Goal: Task Accomplishment & Management: Manage account settings

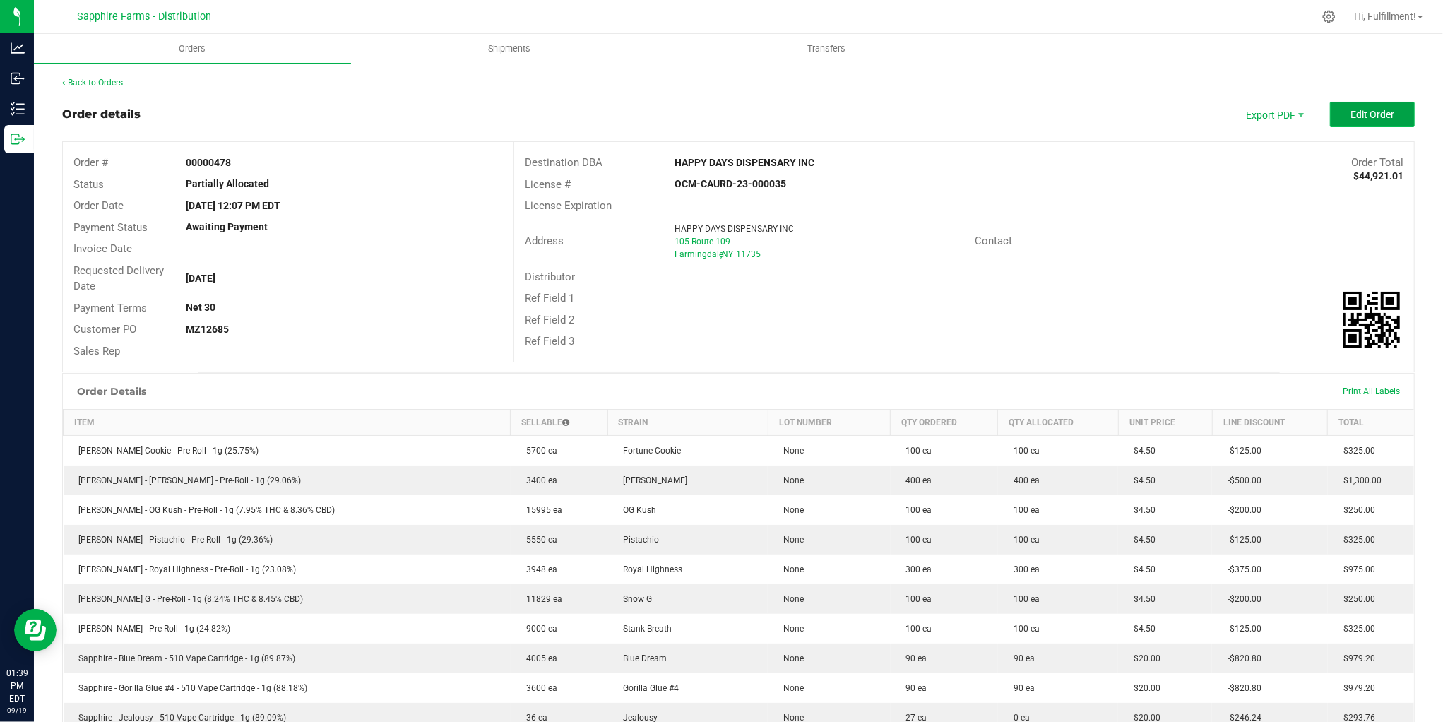
click at [1368, 113] on span "Edit Order" at bounding box center [1373, 114] width 44 height 11
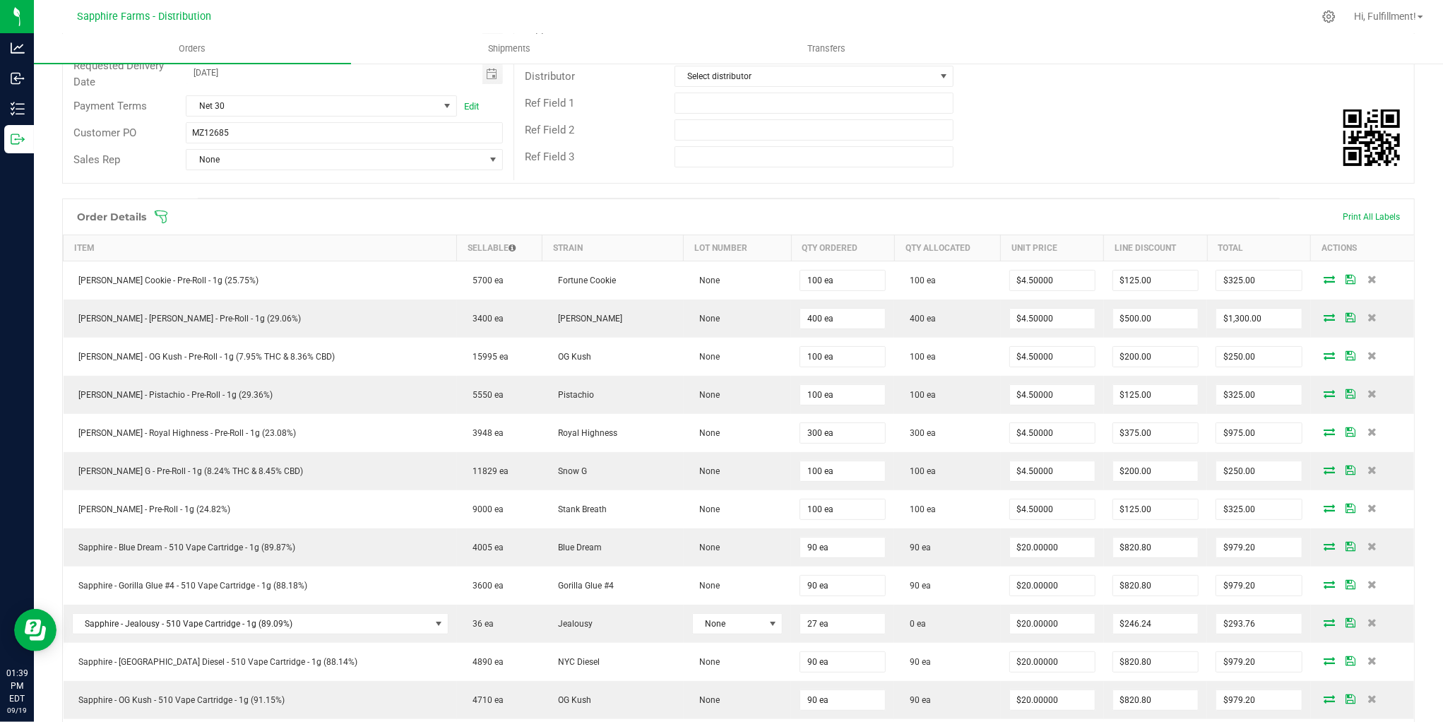
scroll to position [235, 0]
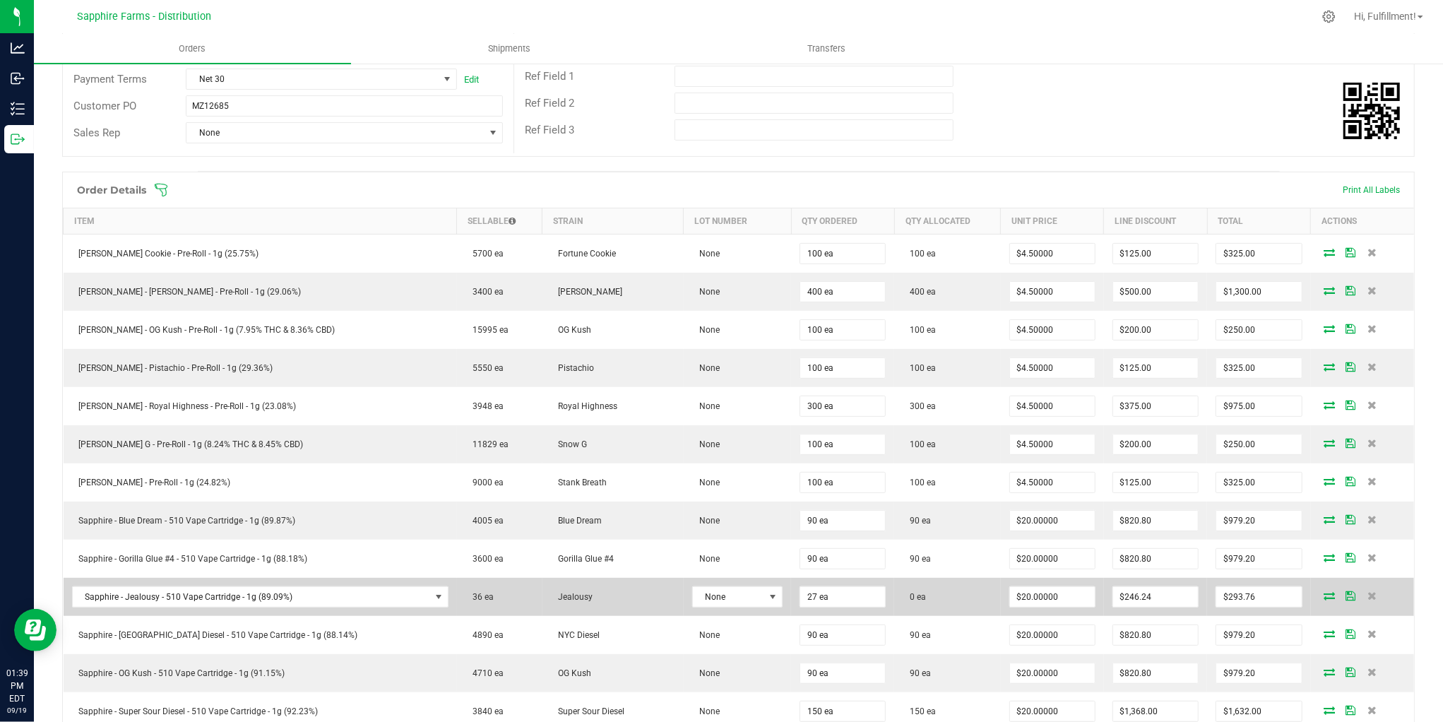
click at [1325, 597] on icon at bounding box center [1330, 595] width 11 height 8
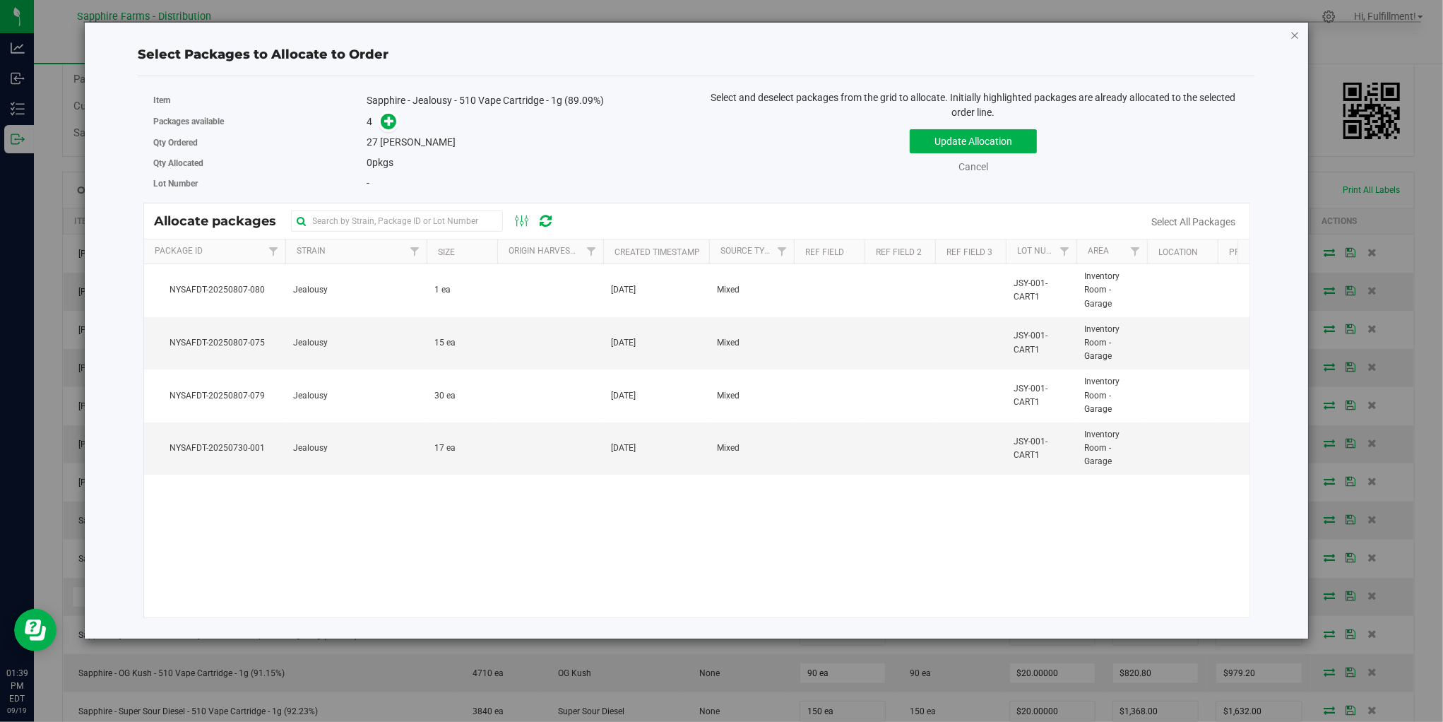
click at [1291, 35] on icon "button" at bounding box center [1296, 34] width 10 height 17
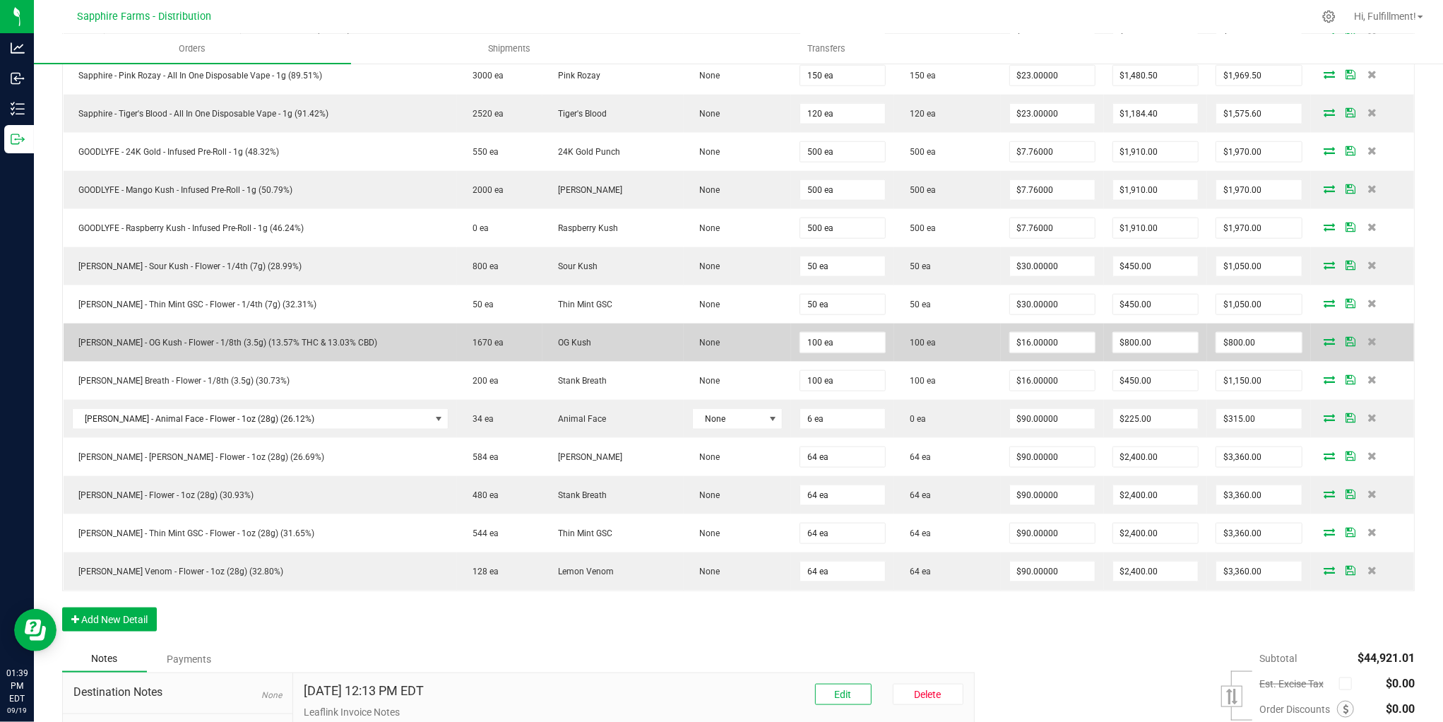
scroll to position [1177, 0]
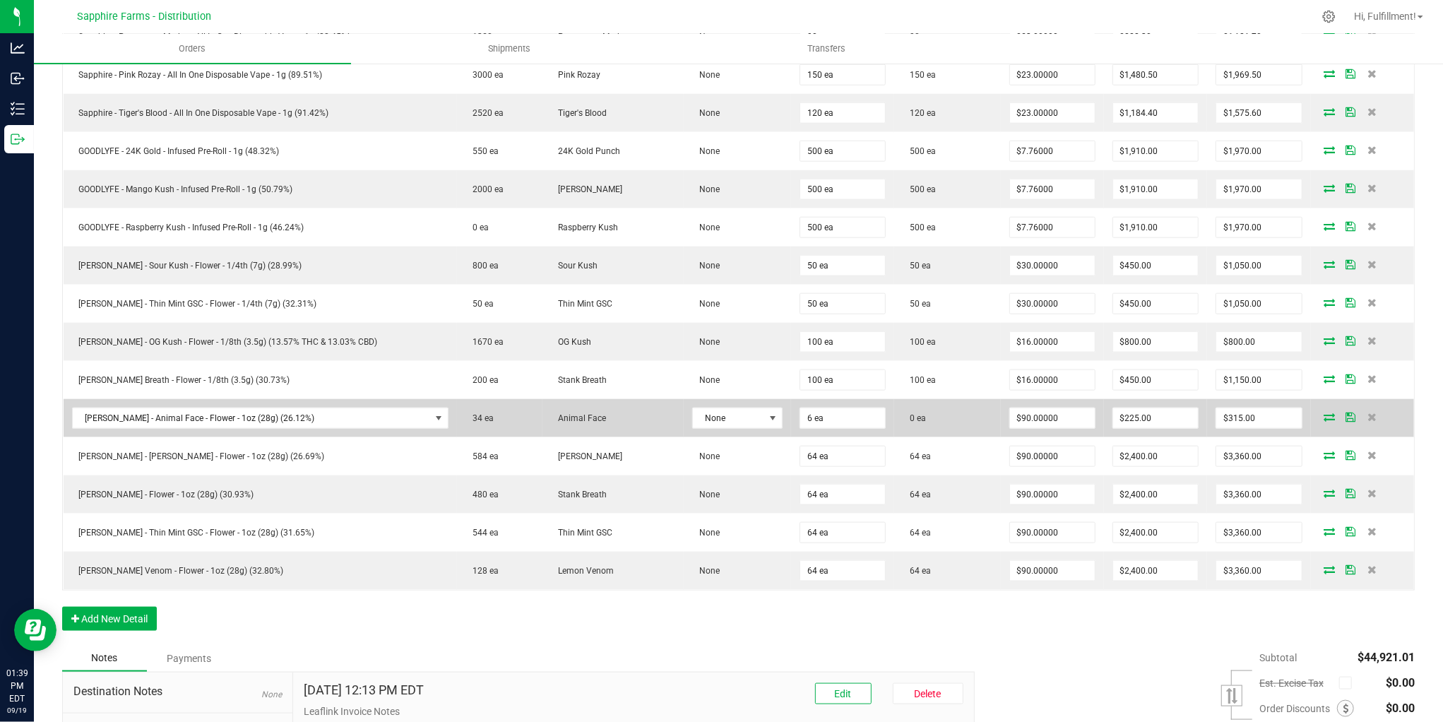
click at [1325, 421] on icon at bounding box center [1330, 417] width 11 height 8
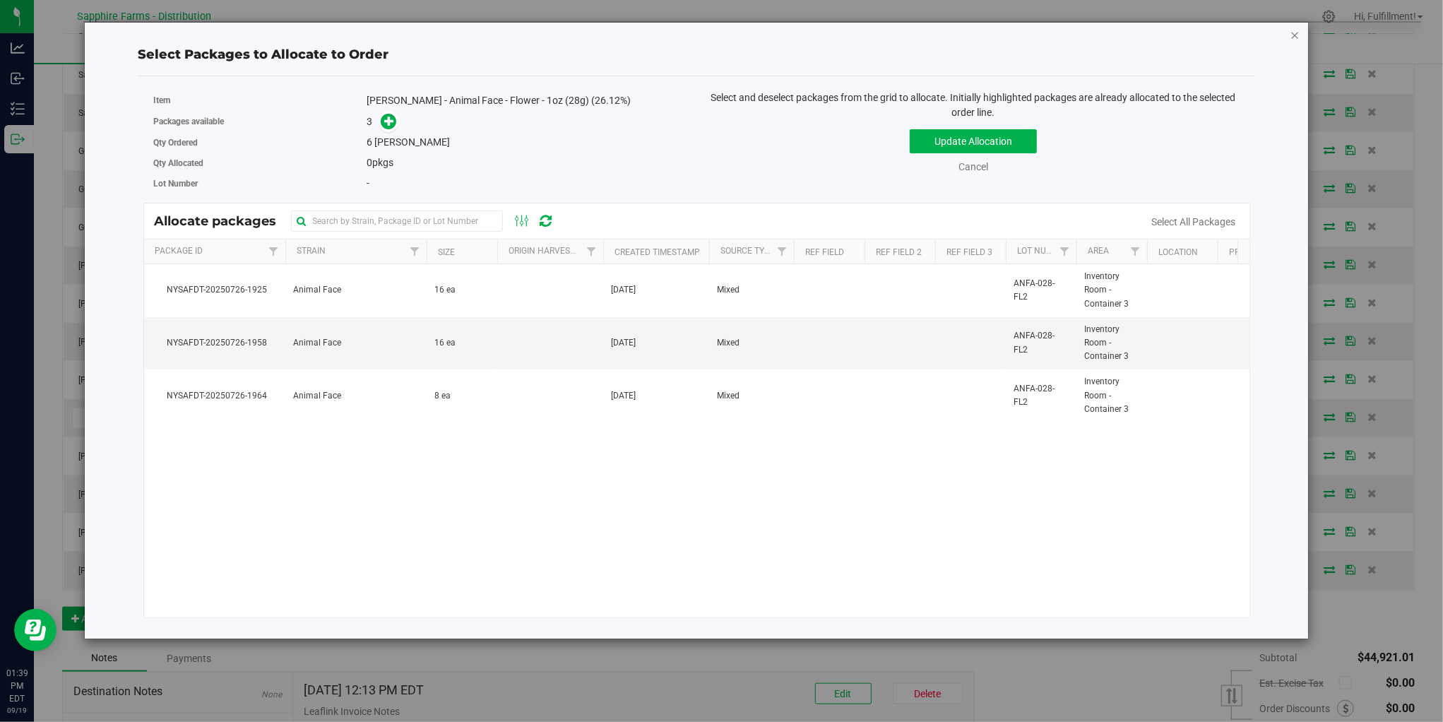
click at [1295, 33] on icon "button" at bounding box center [1296, 34] width 10 height 17
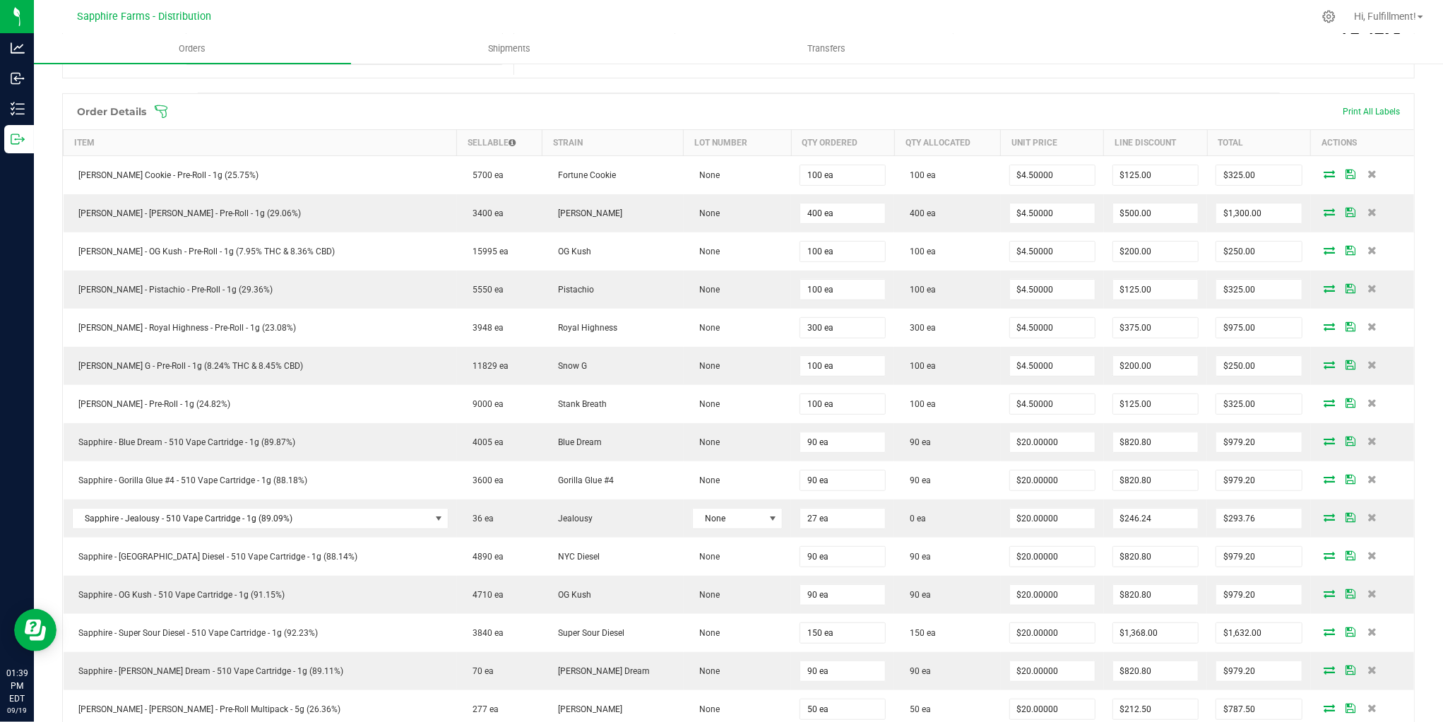
scroll to position [0, 0]
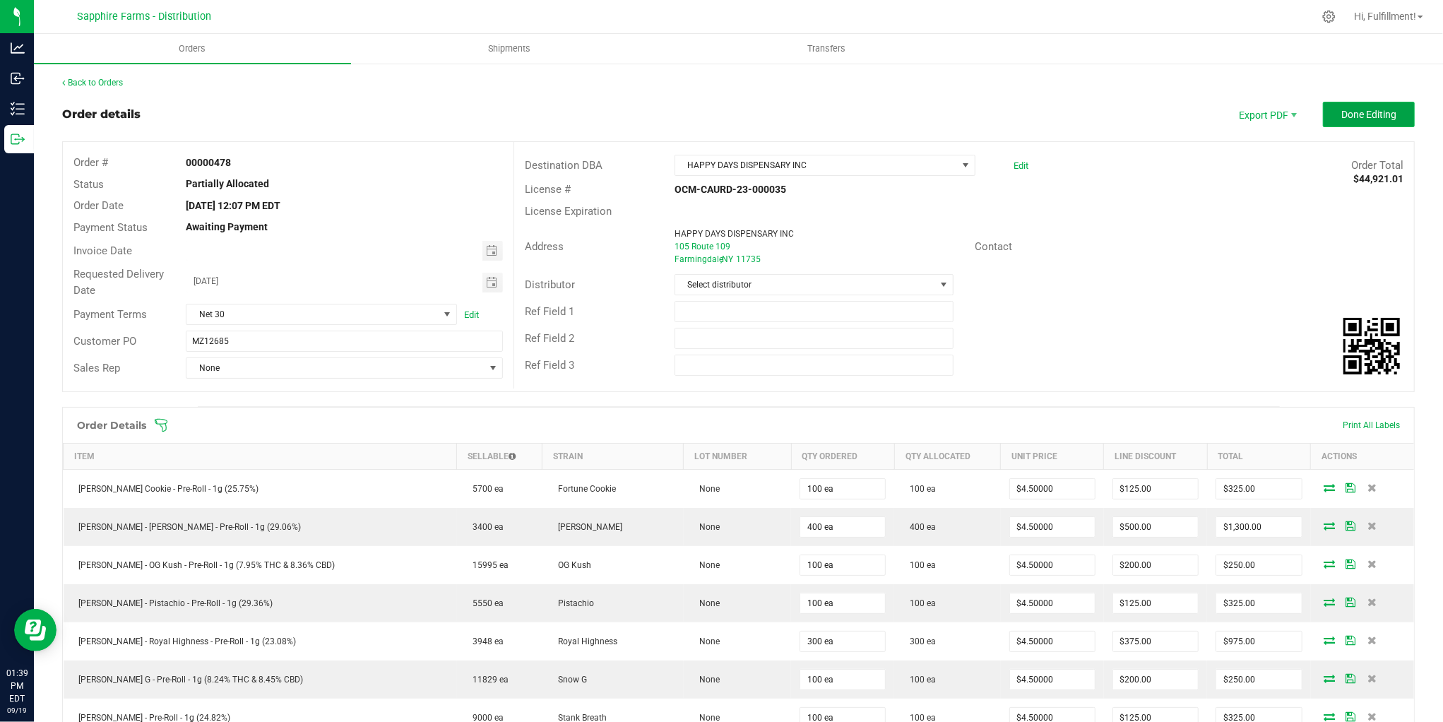
click at [1352, 117] on span "Done Editing" at bounding box center [1369, 114] width 55 height 11
